Goal: Find specific page/section: Find specific page/section

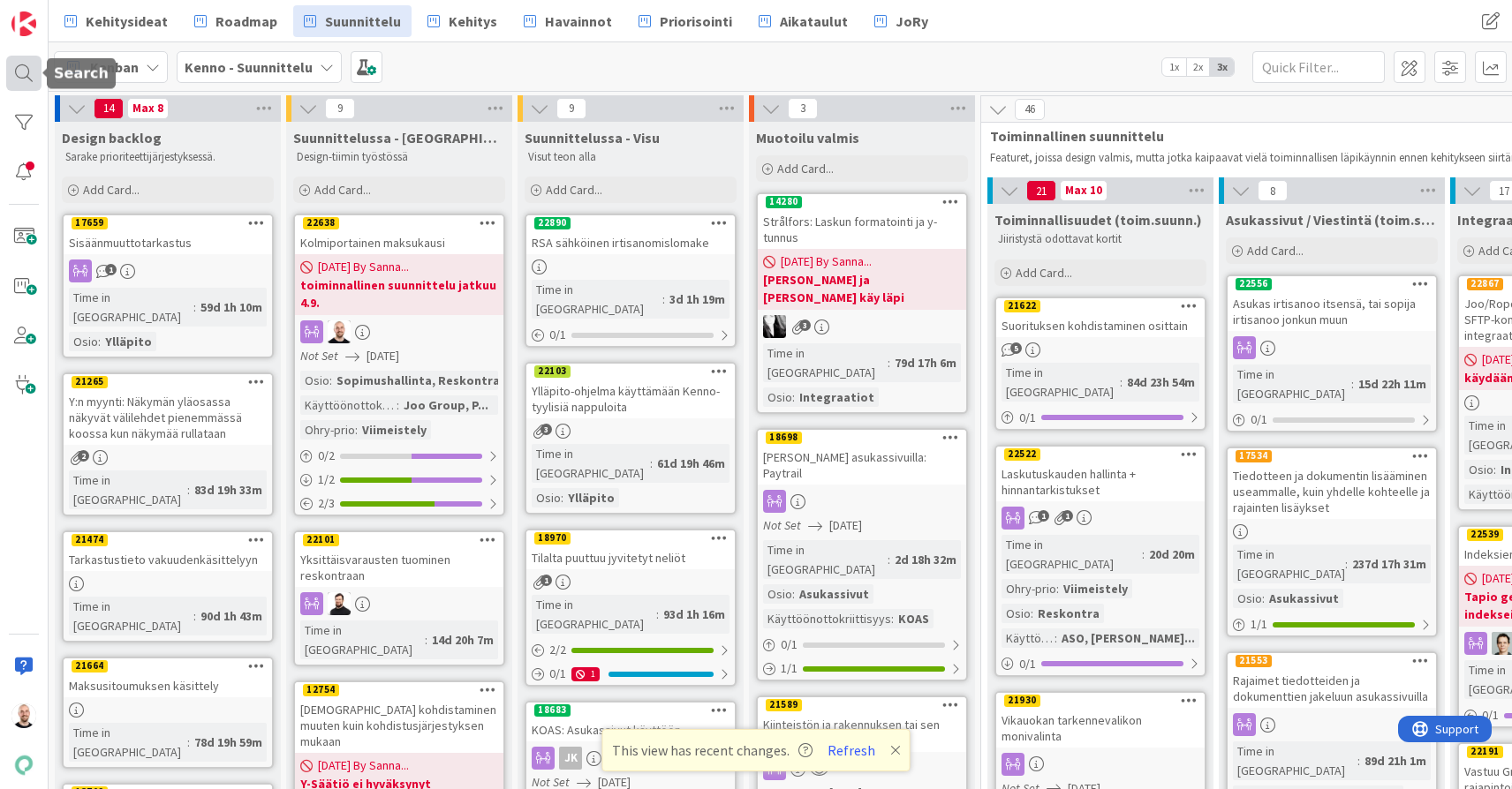
click at [19, 67] on div at bounding box center [24, 73] width 35 height 35
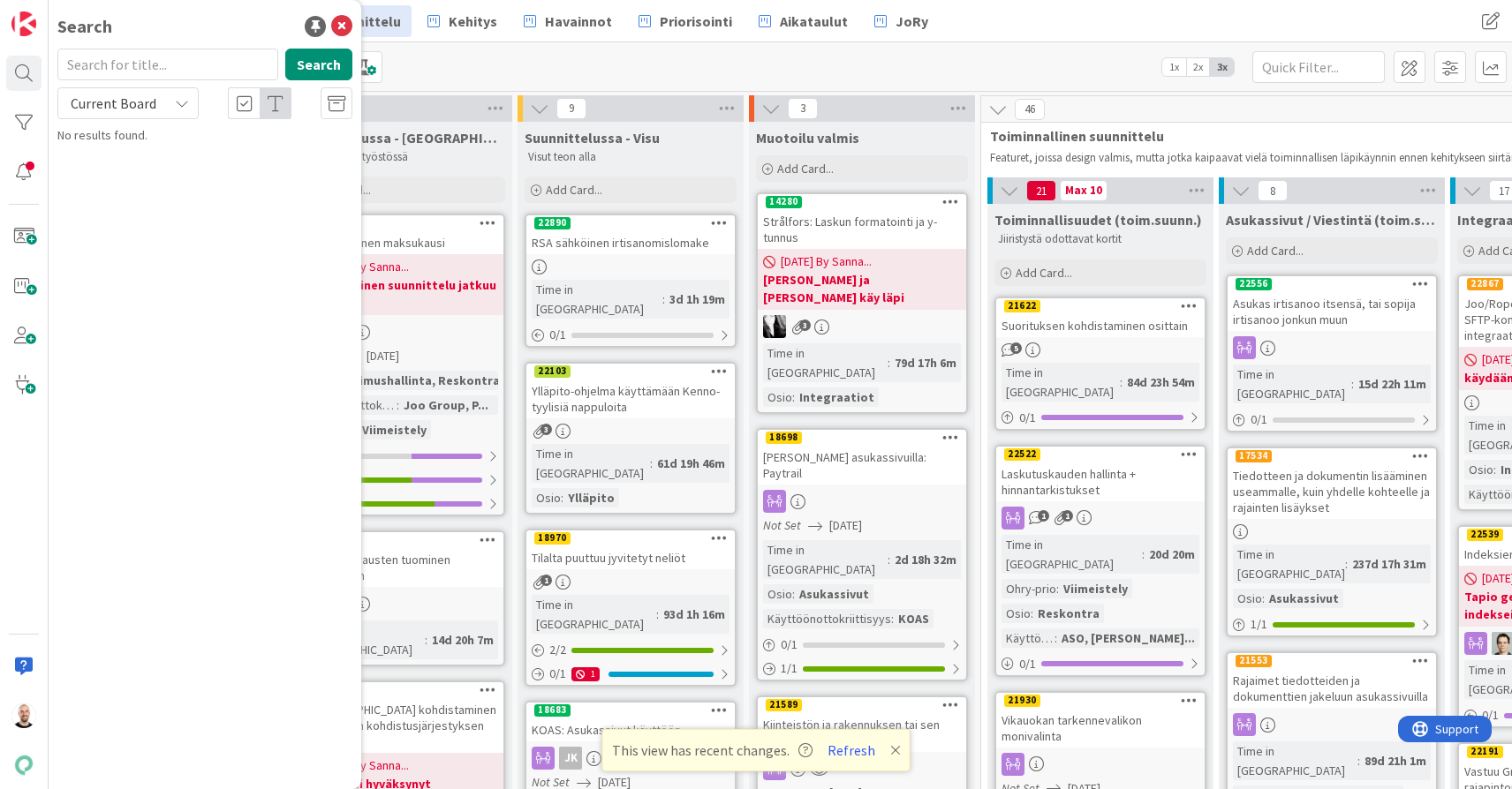
click at [156, 59] on input "text" at bounding box center [168, 64] width 221 height 32
type input "21622"
click at [263, 157] on span "Suorituksen kohdistaminen osittain" at bounding box center [217, 155] width 186 height 16
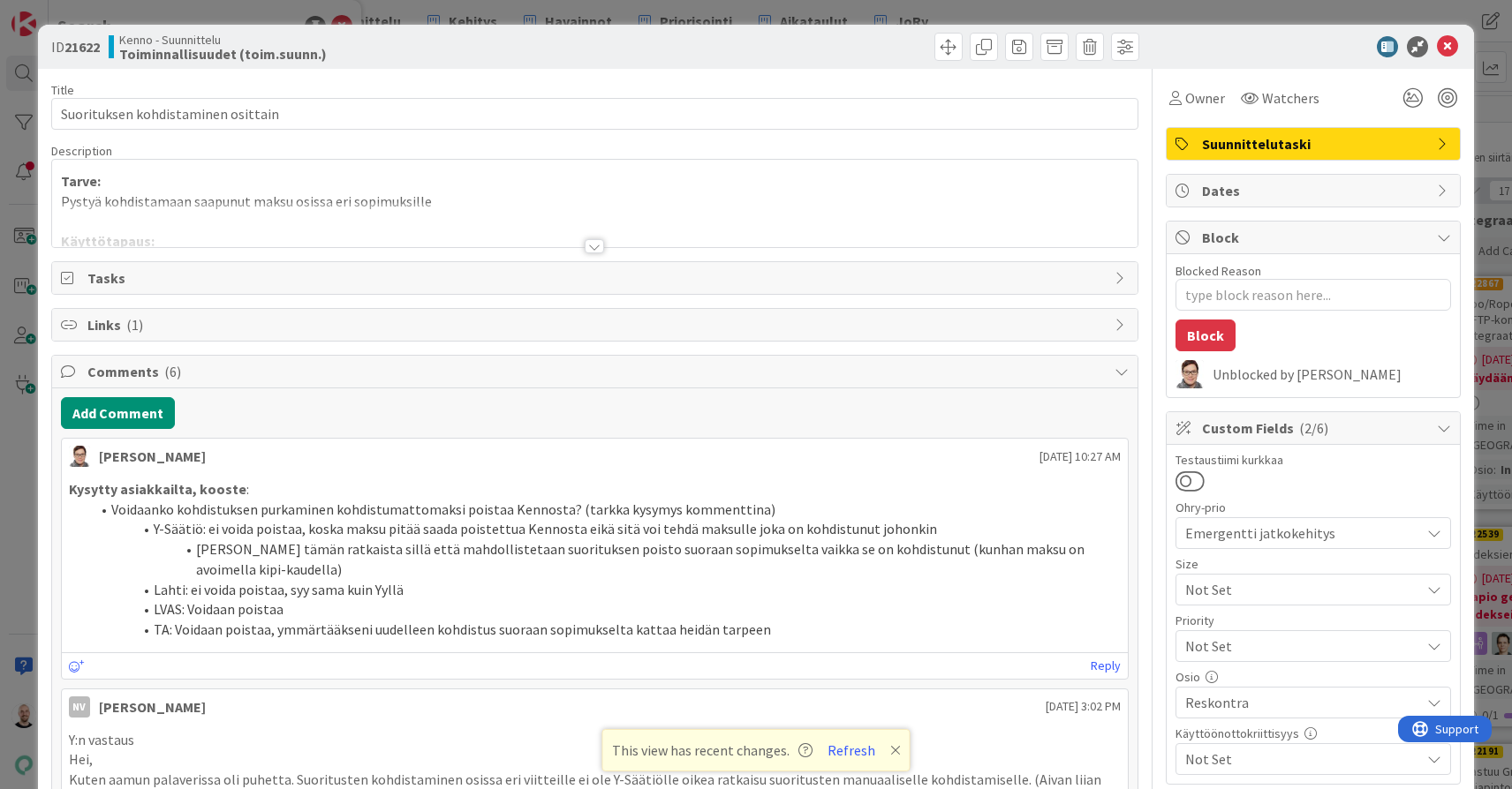
click at [592, 243] on div at bounding box center [594, 246] width 20 height 14
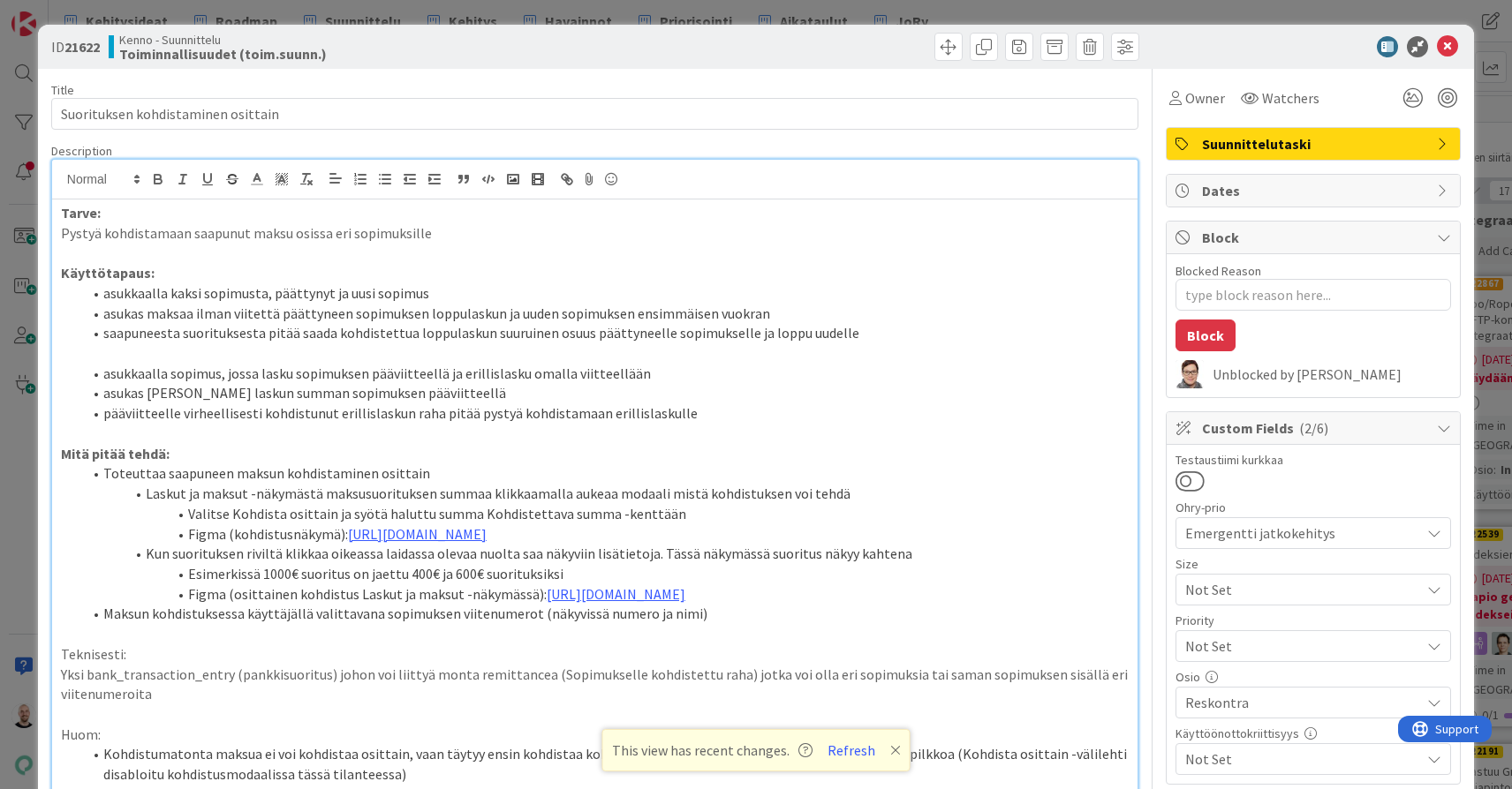
scroll to position [63, 0]
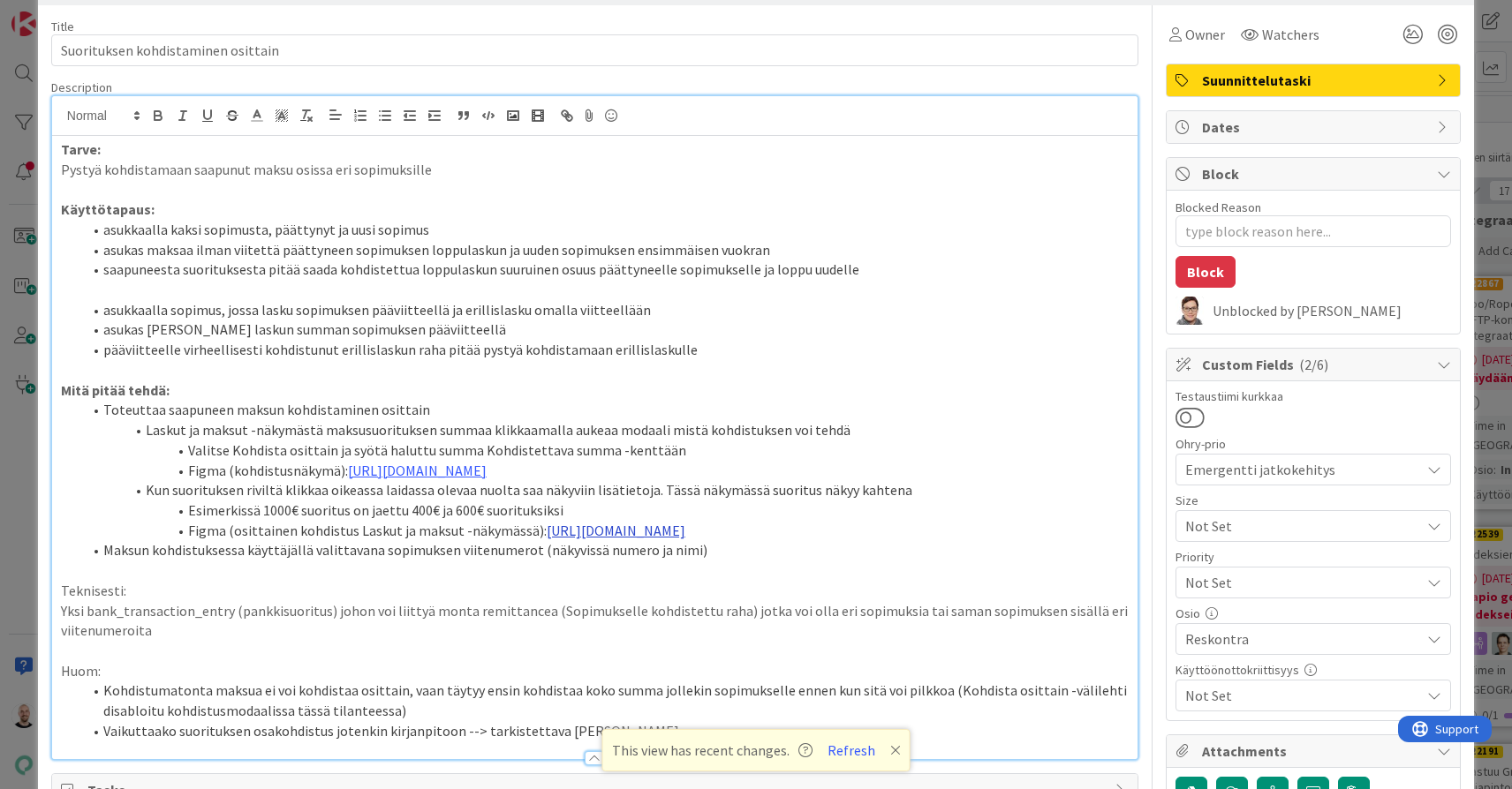
click at [603, 522] on link "https://www.figma.com/design/s06ePFuGvSFkRRSBp8p43G/Reskontra?node-id=23698-726…" at bounding box center [615, 530] width 139 height 18
click at [569, 576] on link "https://www.figma.com/design/s06ePFuGvSFkRRSBp8p43G/Reskontra?node-id=23698-726…" at bounding box center [575, 572] width 121 height 23
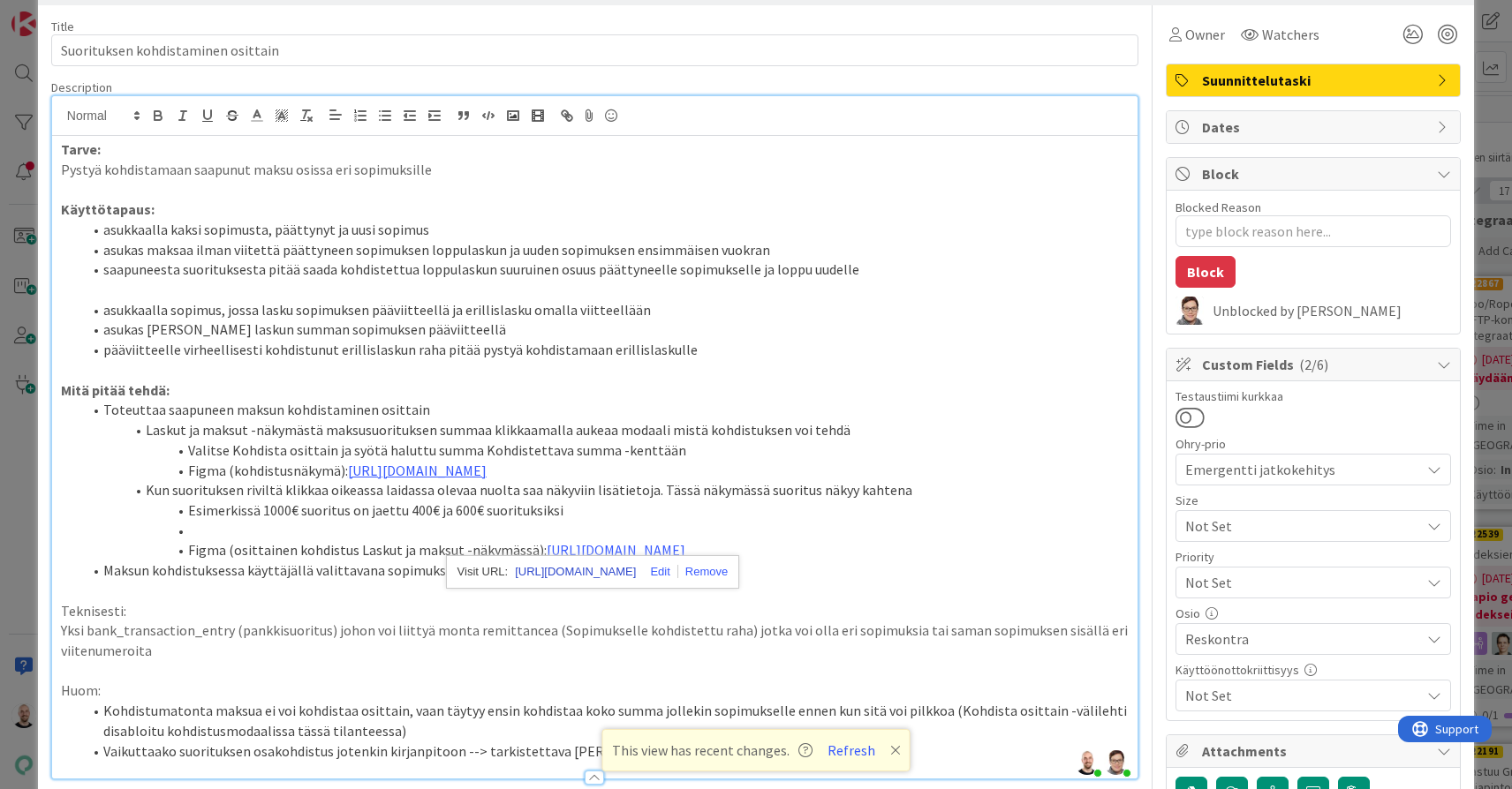
type textarea "x"
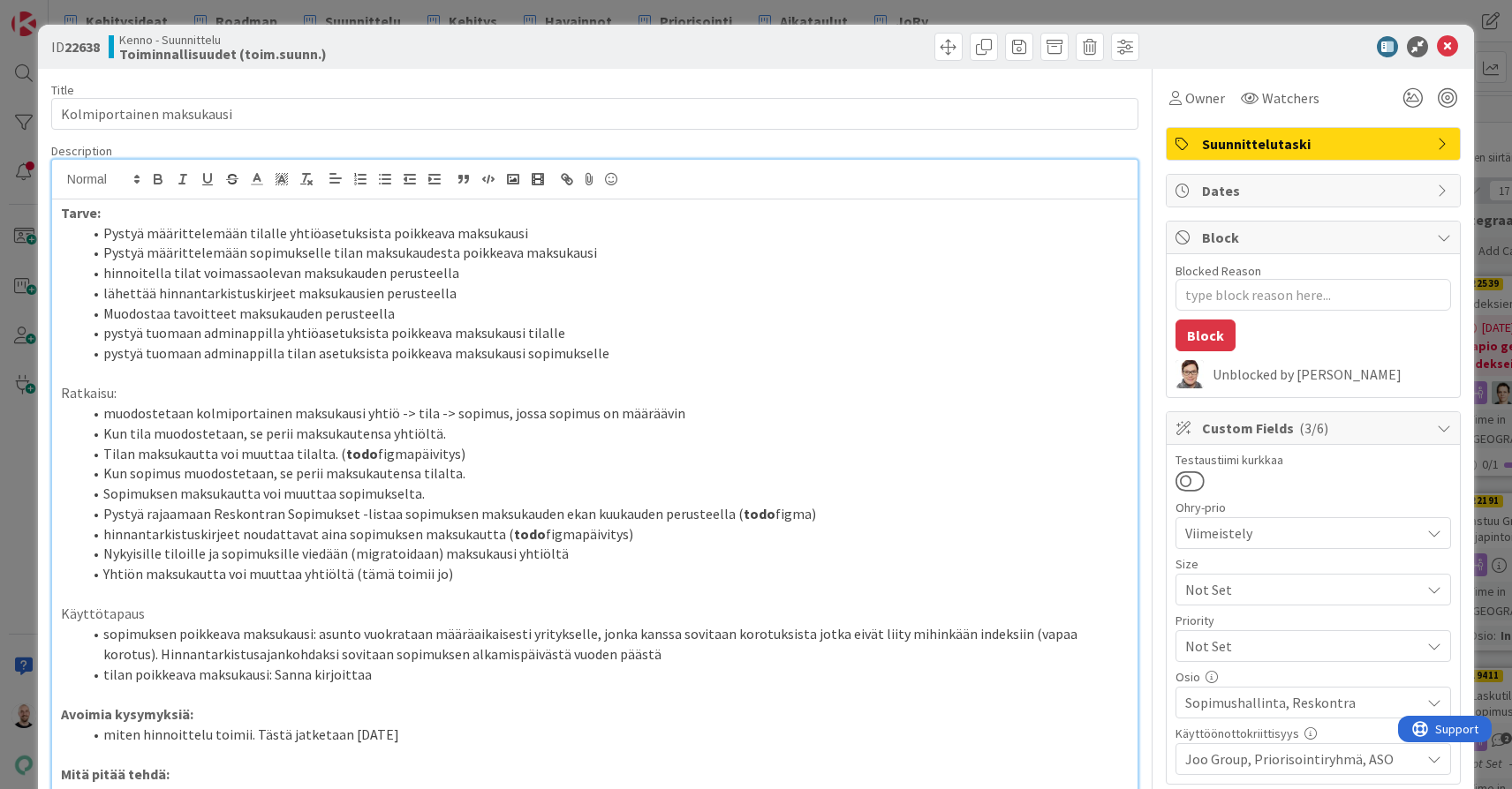
click at [143, 0] on div "ID 22638 Kenno - Suunnittelu Toiminnallisuudet (toim.suunn.) Title 25 / 128 Kol…" at bounding box center [756, 394] width 1512 height 789
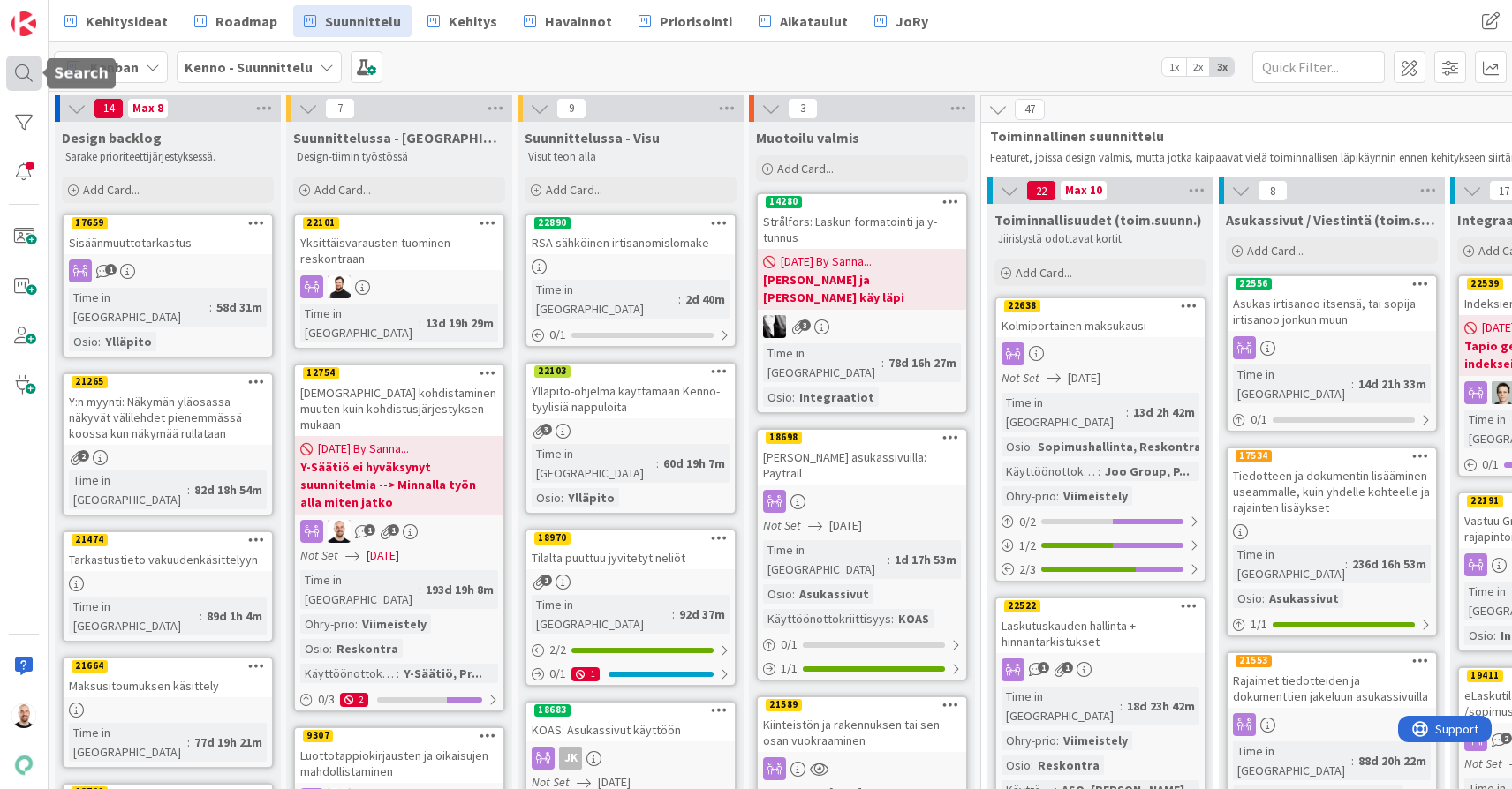
click at [21, 69] on div at bounding box center [24, 73] width 35 height 35
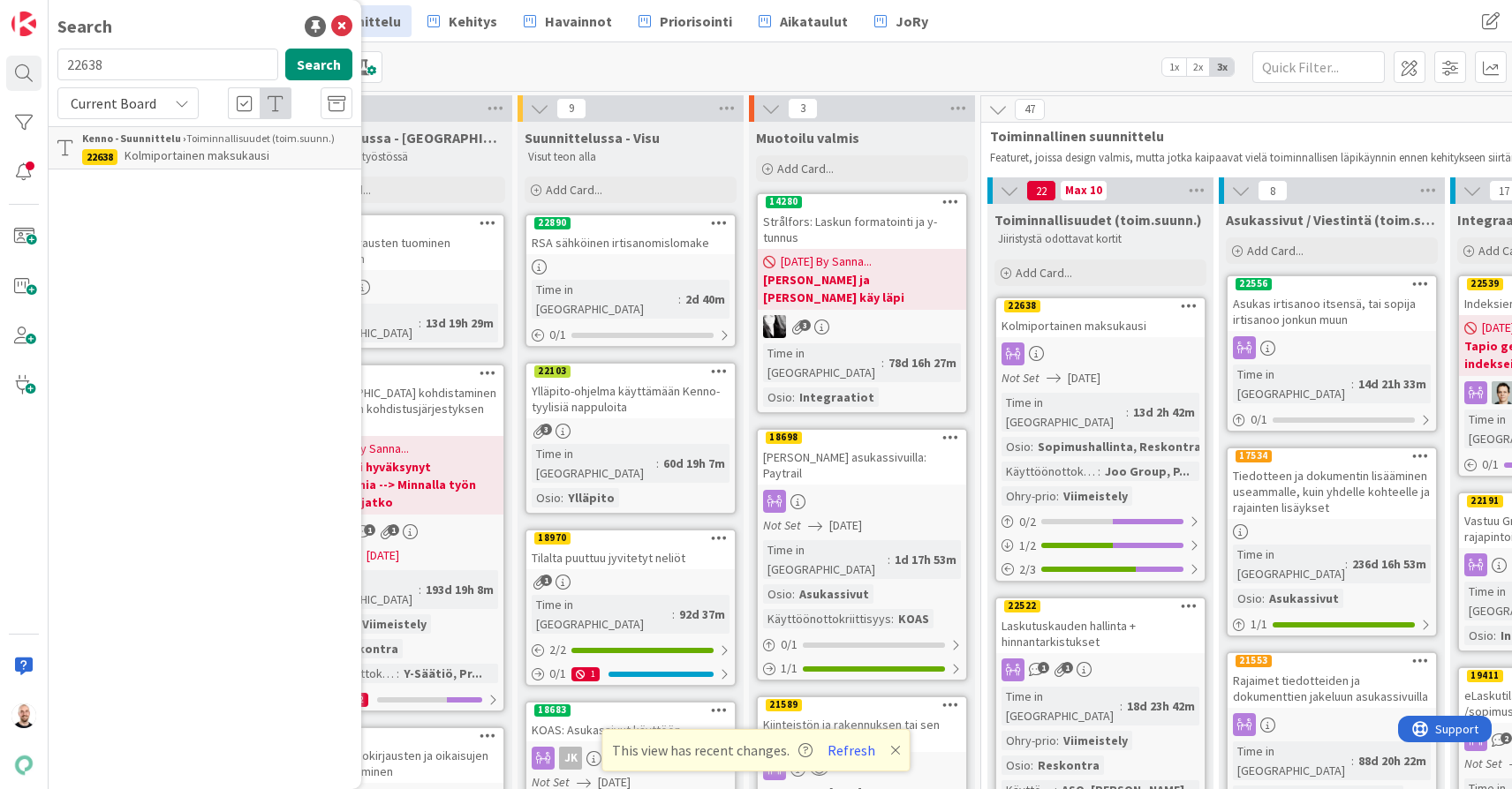
click at [140, 66] on input "22638" at bounding box center [168, 64] width 221 height 32
type input "22610"
click at [284, 78] on div "22610 Search" at bounding box center [205, 67] width 316 height 39
click at [307, 74] on button "Search" at bounding box center [318, 64] width 67 height 32
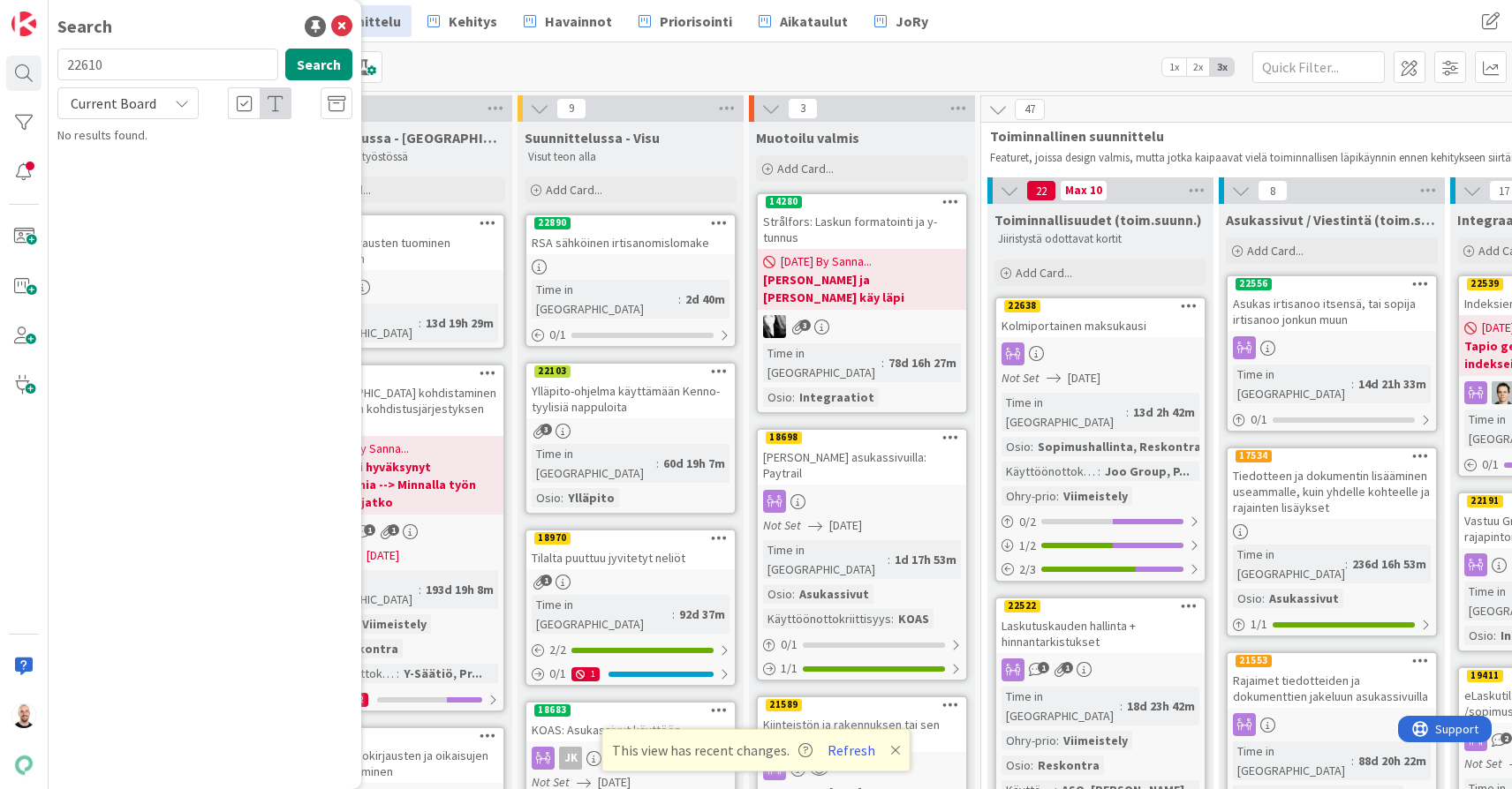
click at [129, 93] on span "Current Board" at bounding box center [112, 103] width 92 height 25
click at [119, 169] on span "All Boards" at bounding box center [159, 176] width 184 height 26
click at [319, 71] on button "Search" at bounding box center [318, 64] width 67 height 32
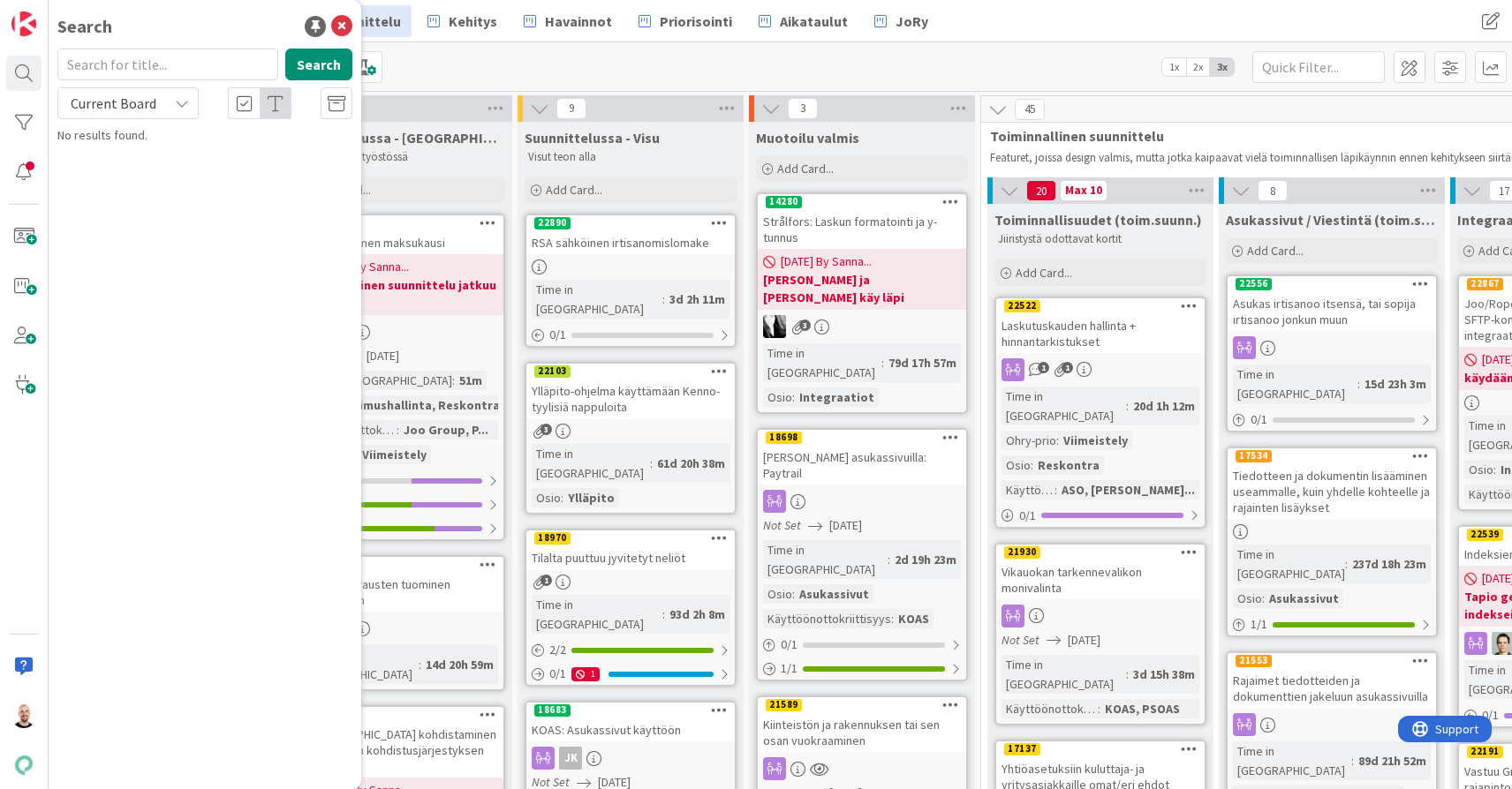
click at [127, 61] on input "text" at bounding box center [168, 64] width 221 height 32
type input "22610"
click at [173, 117] on div "Current Board" at bounding box center [128, 104] width 142 height 32
click at [130, 166] on span "All Boards" at bounding box center [159, 176] width 184 height 26
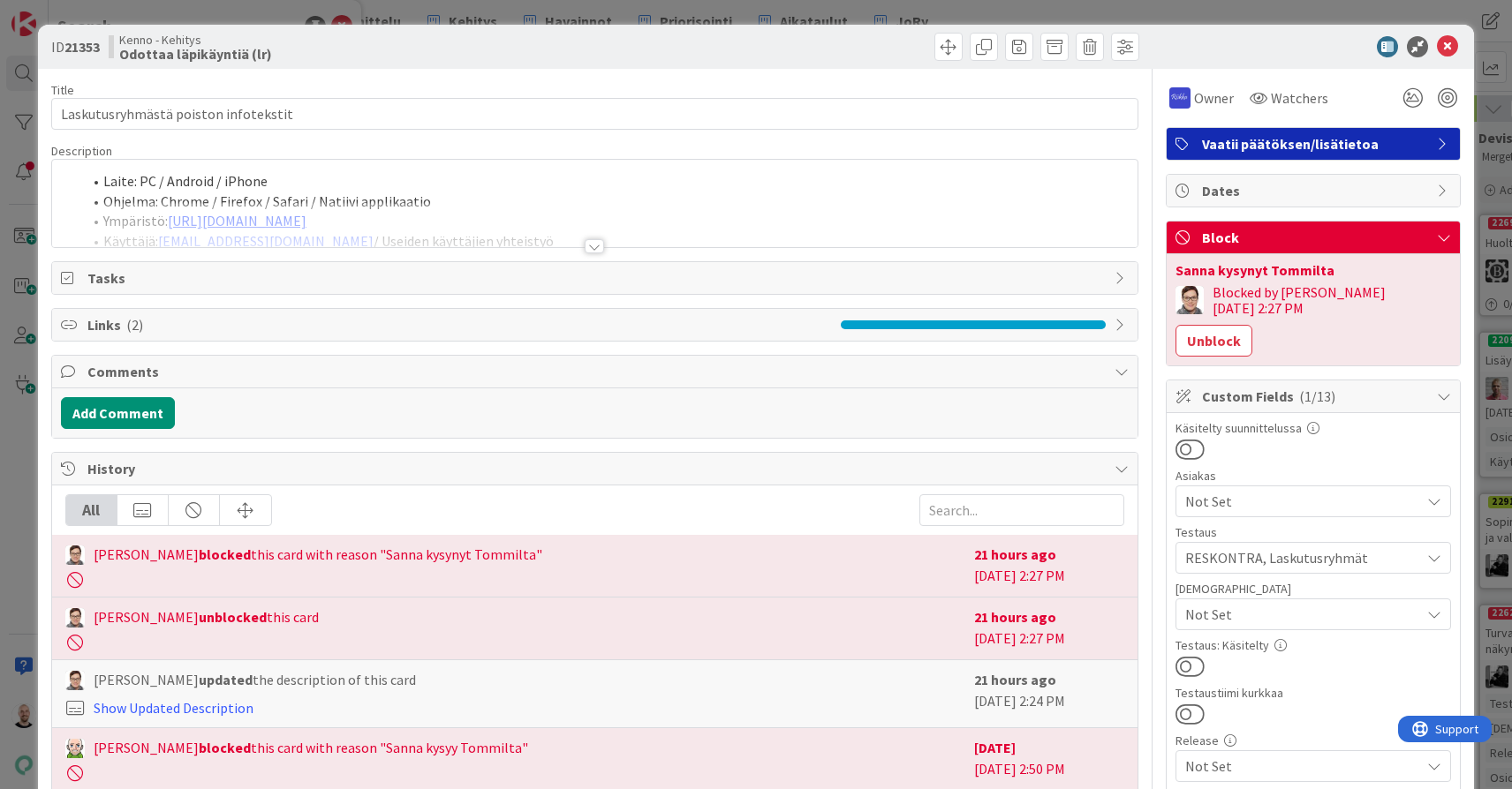
click at [25, 61] on div "ID 21353 Kenno - Kehitys Odottaa läpikäyntiä (lr) Title 36 / 128 Laskutusryhmäs…" at bounding box center [756, 394] width 1512 height 789
